Goal: Transaction & Acquisition: Purchase product/service

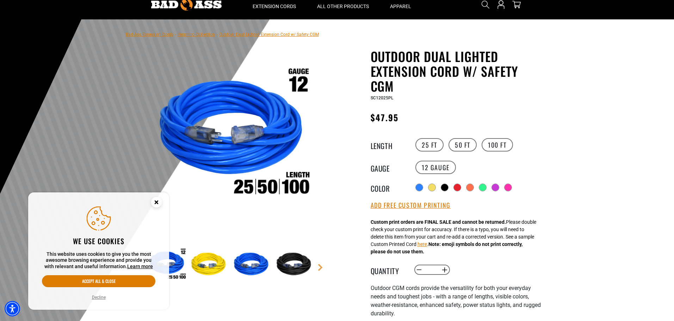
scroll to position [70, 0]
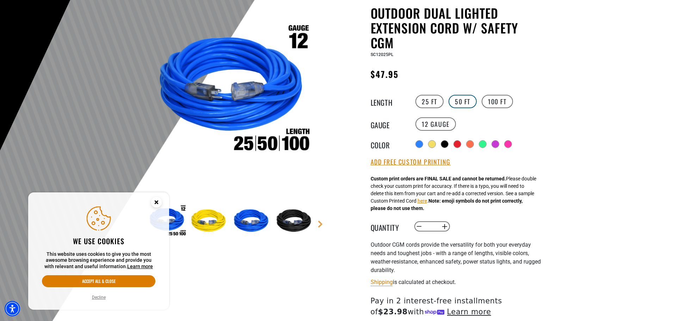
click at [471, 104] on label "50 FT" at bounding box center [462, 101] width 28 height 13
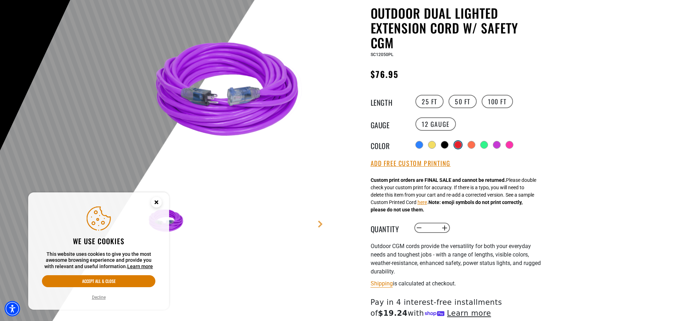
click at [460, 145] on div at bounding box center [457, 144] width 7 height 7
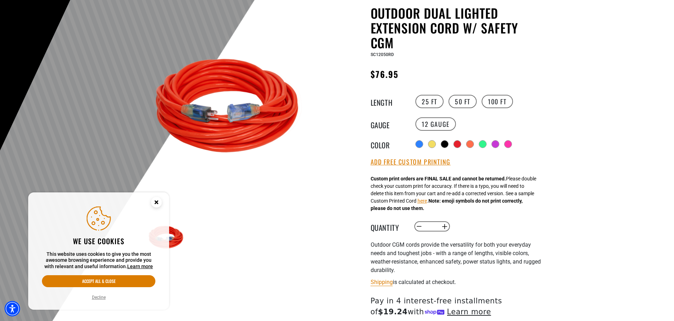
click at [423, 145] on div "Radio button Radio button Radio button Radio button Radio button Radio button" at bounding box center [478, 143] width 130 height 11
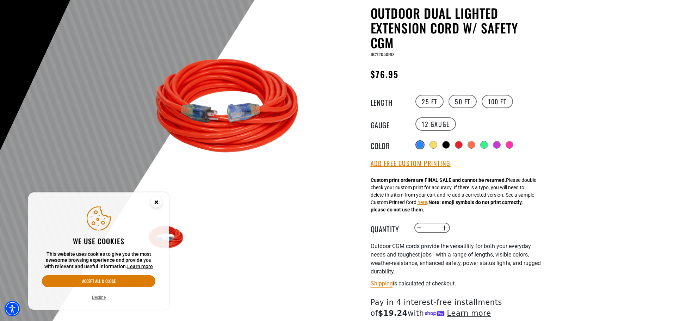
click at [420, 145] on div at bounding box center [419, 144] width 7 height 7
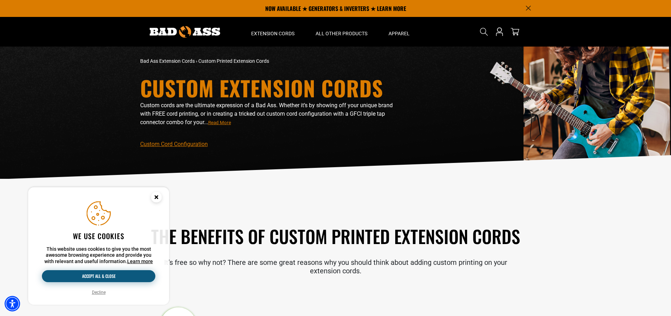
click at [105, 276] on button "Accept all & close" at bounding box center [98, 276] width 113 height 12
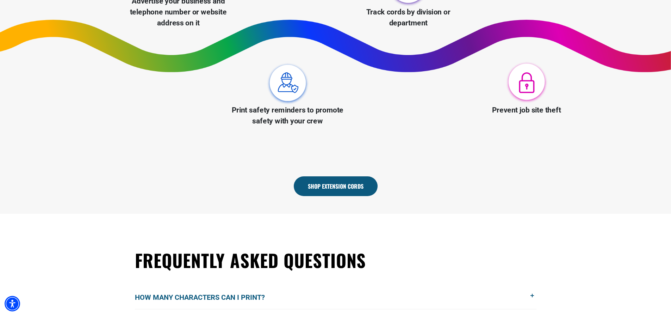
scroll to position [387, 0]
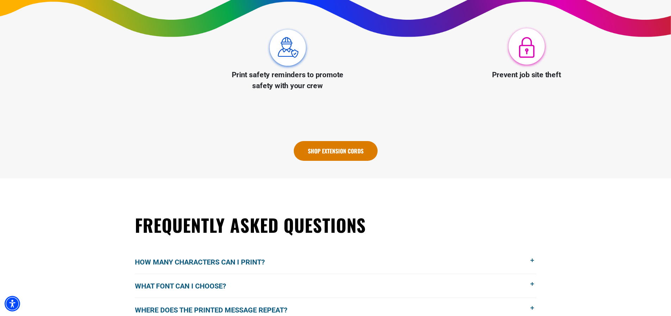
drag, startPoint x: 331, startPoint y: 152, endPoint x: 328, endPoint y: 155, distance: 4.3
click at [331, 152] on link "Shop Extension Cords" at bounding box center [336, 151] width 84 height 20
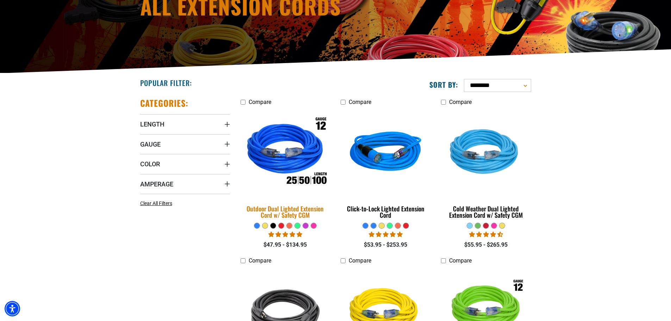
scroll to position [106, 0]
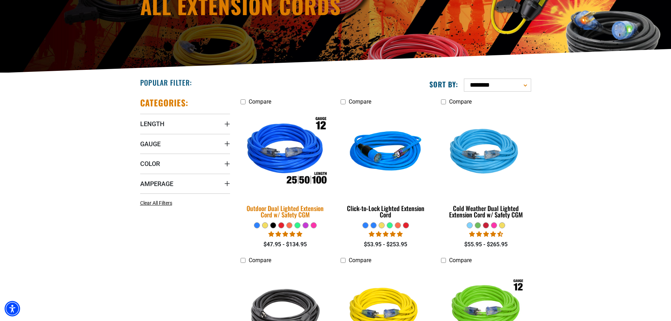
click at [286, 199] on link "Outdoor Dual Lighted Extension Cord w/ Safety CGM" at bounding box center [286, 164] width 90 height 113
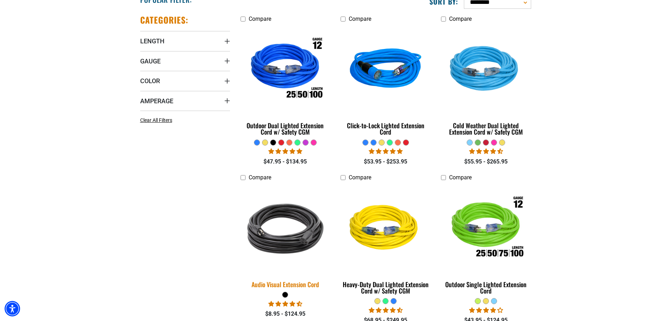
scroll to position [176, 0]
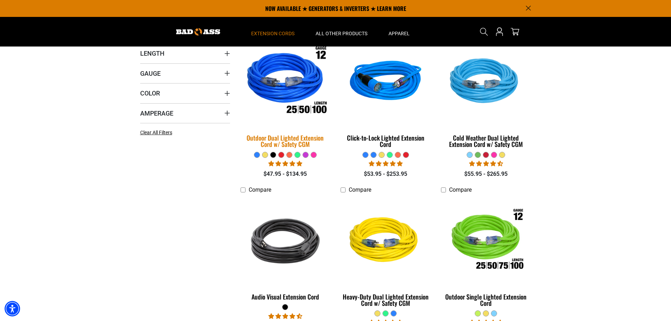
click at [286, 137] on div "Outdoor Dual Lighted Extension Cord w/ Safety CGM" at bounding box center [286, 141] width 90 height 13
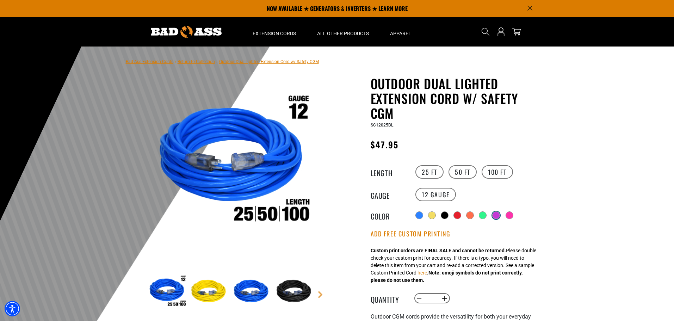
click at [495, 214] on div at bounding box center [496, 215] width 8 height 8
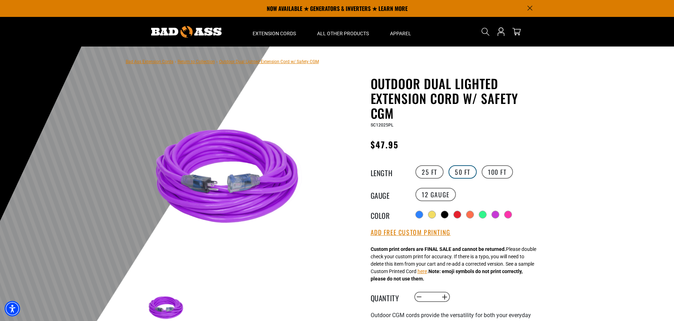
click at [465, 174] on label "50 FT" at bounding box center [462, 171] width 28 height 13
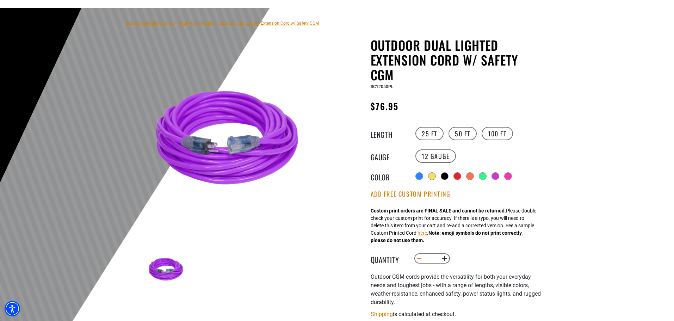
scroll to position [141, 0]
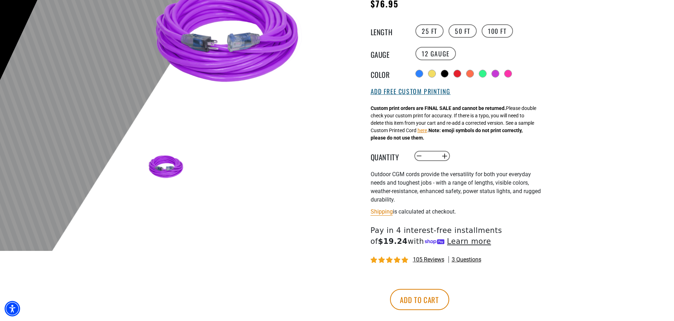
click at [425, 94] on button "Add Free Custom Printing" at bounding box center [410, 92] width 80 height 8
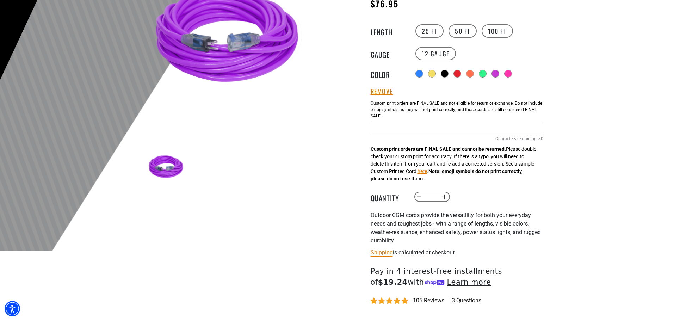
click at [391, 130] on input "text" at bounding box center [456, 128] width 173 height 11
